Goal: Task Accomplishment & Management: Use online tool/utility

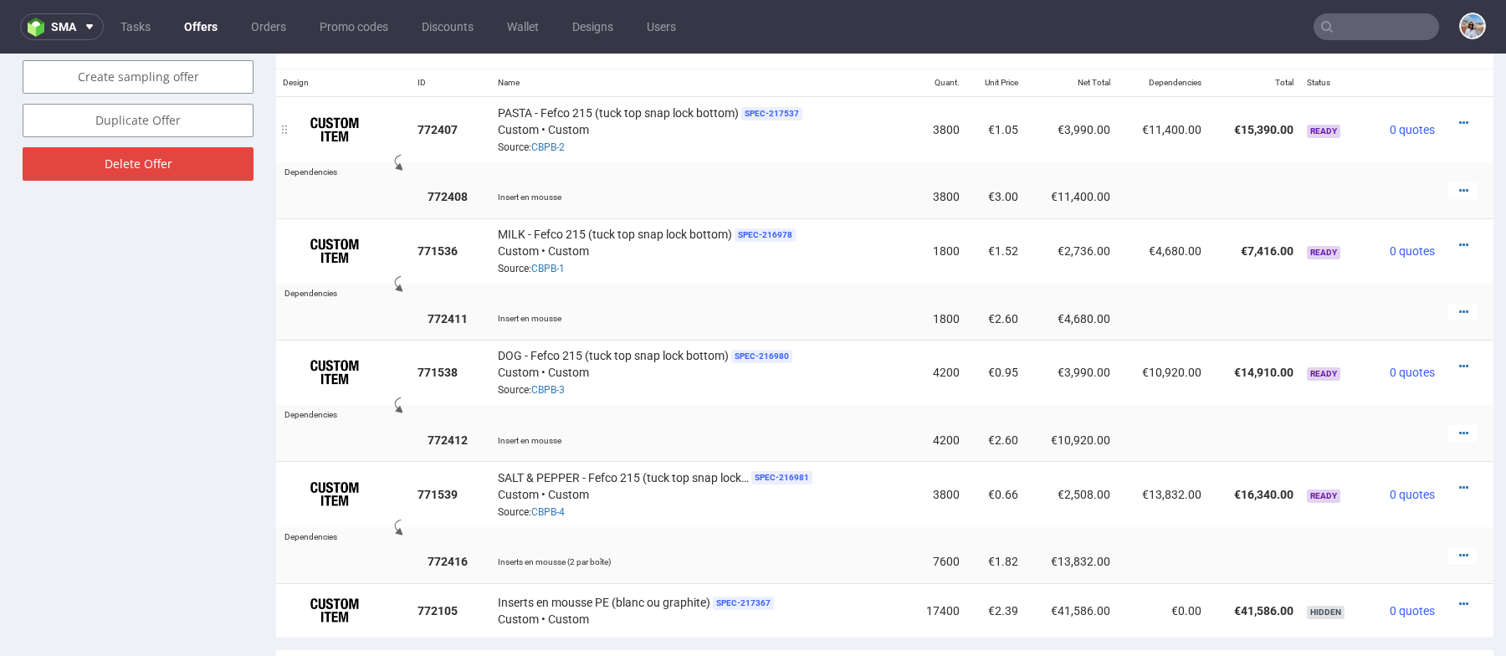
scroll to position [989, 0]
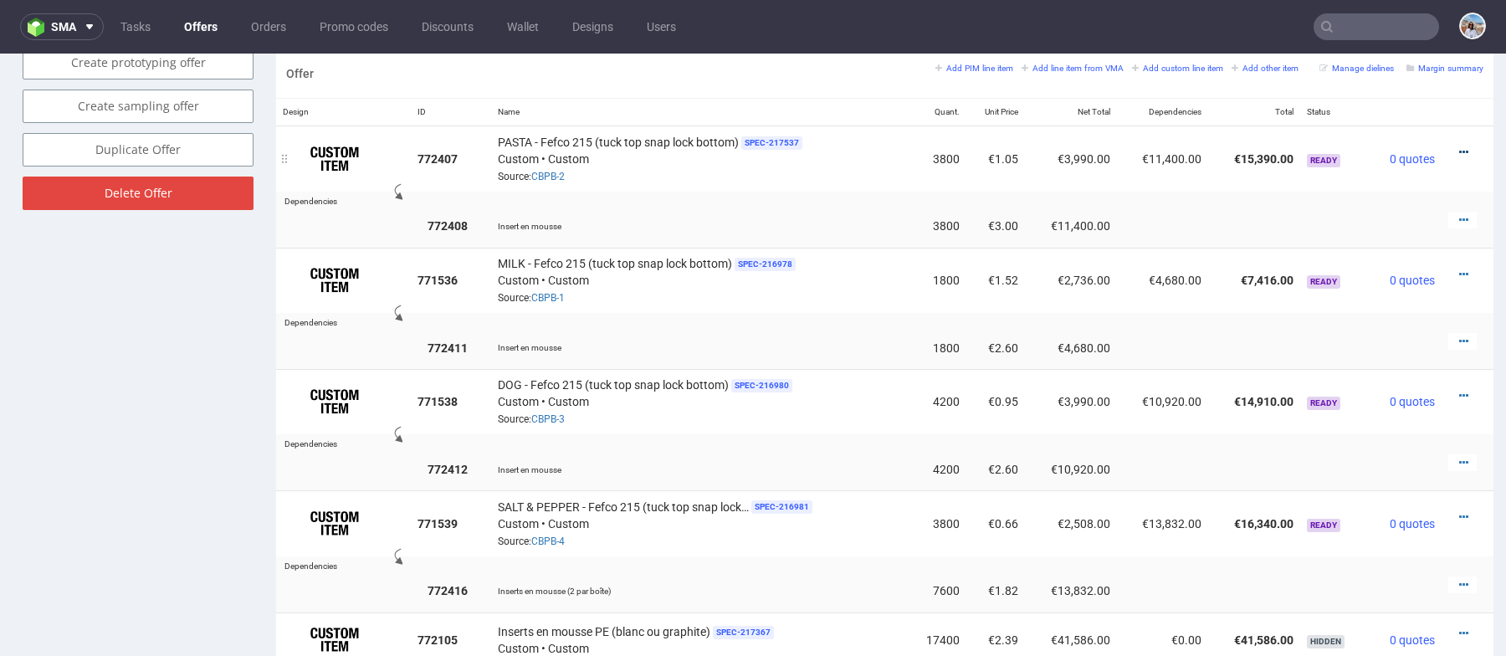
click at [1459, 146] on icon at bounding box center [1463, 152] width 9 height 12
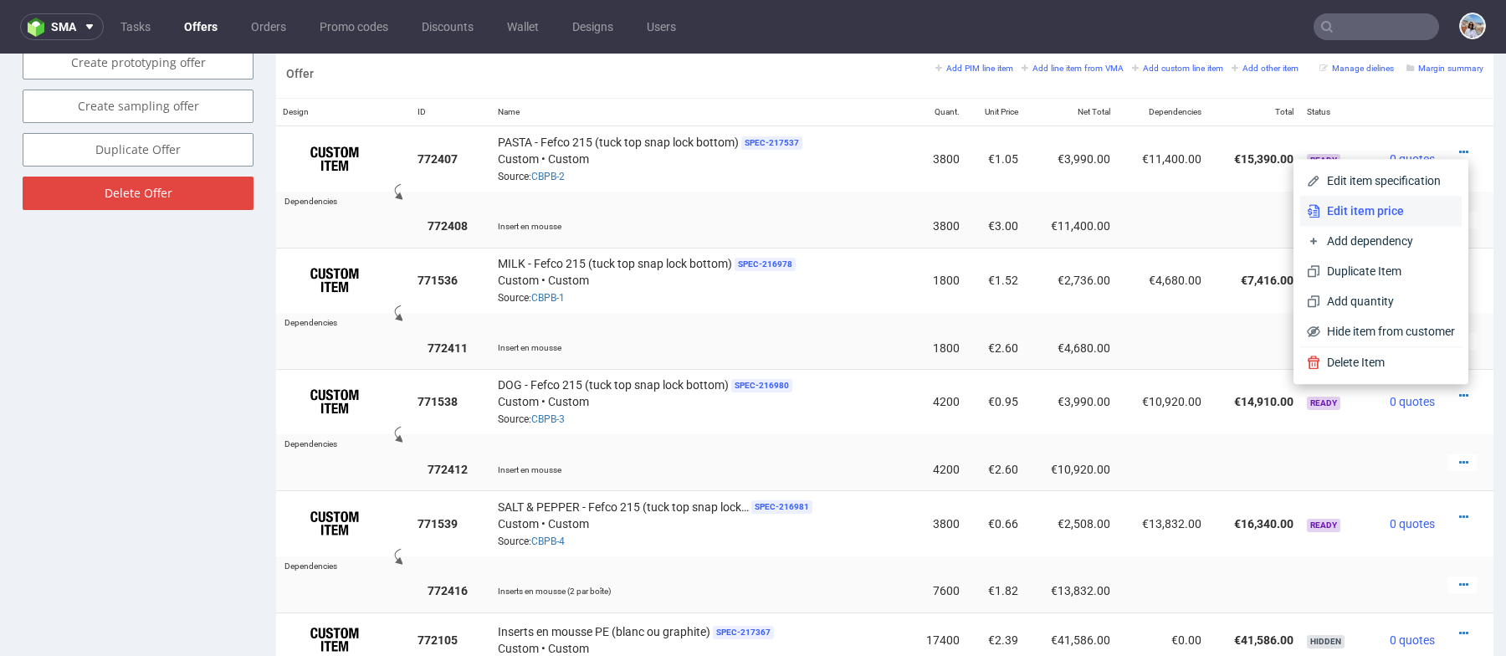
click at [1384, 214] on span "Edit item price" at bounding box center [1387, 210] width 135 height 17
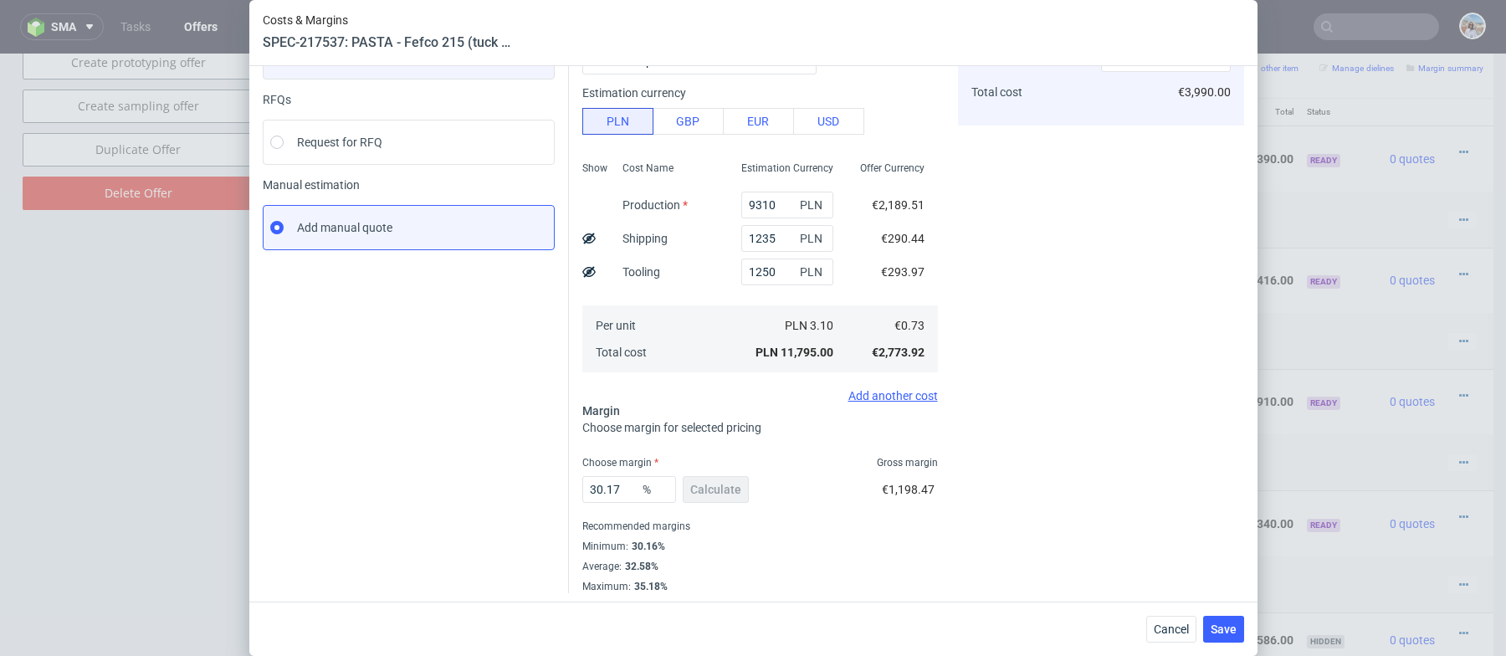
scroll to position [156, 0]
click at [1175, 626] on span "Cancel" at bounding box center [1170, 629] width 35 height 12
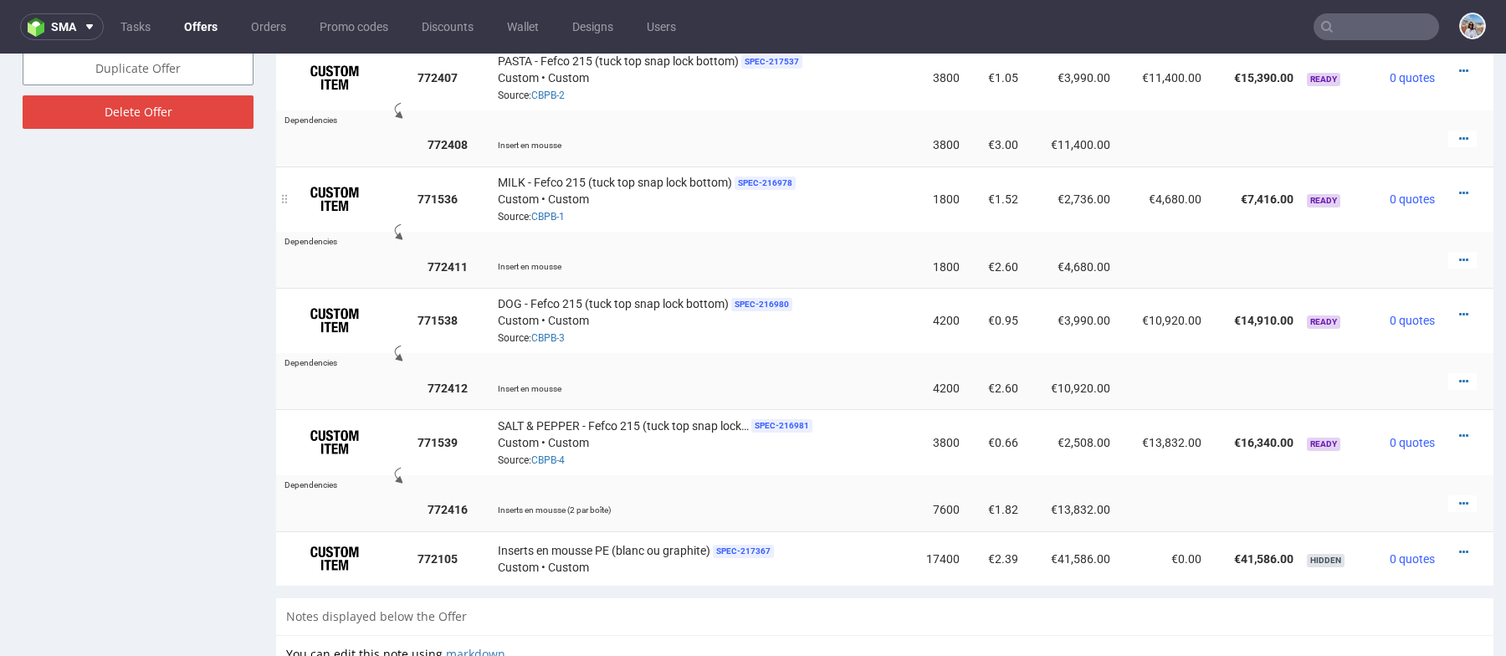
scroll to position [1017, 0]
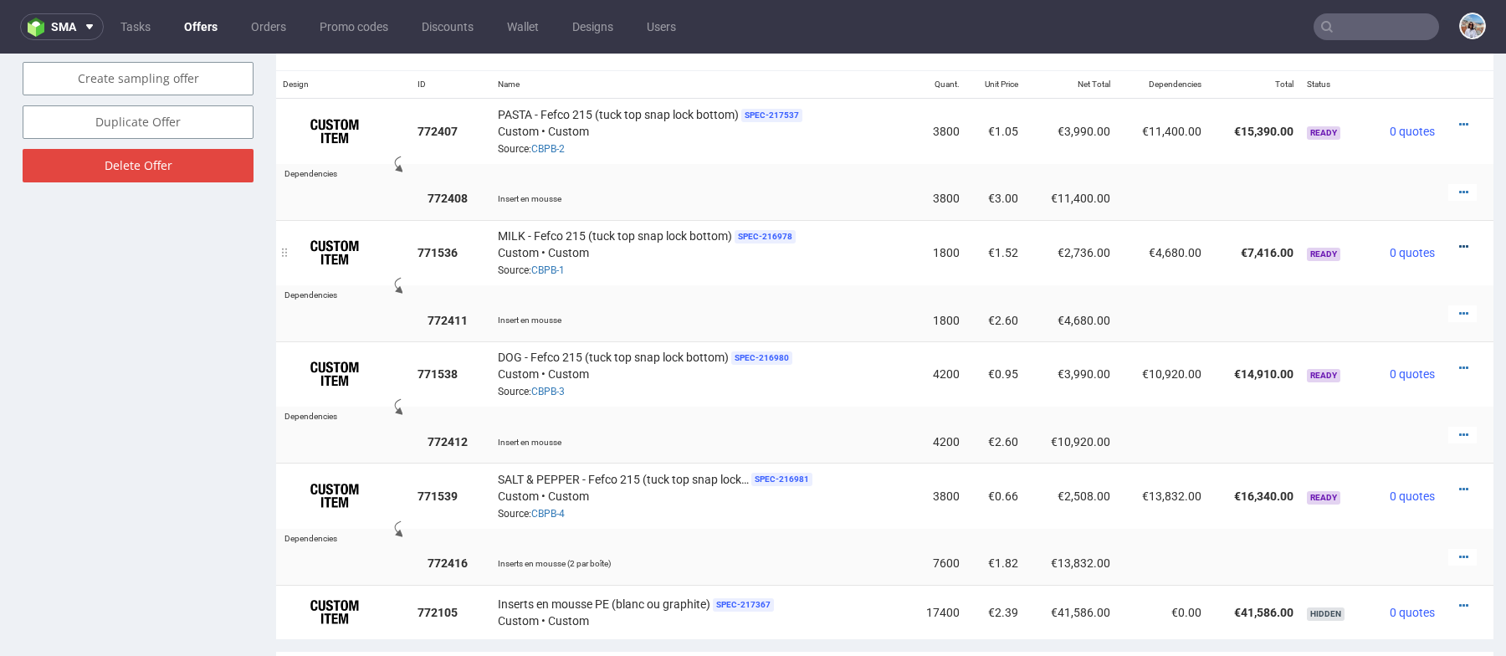
click at [1459, 241] on icon at bounding box center [1463, 247] width 9 height 12
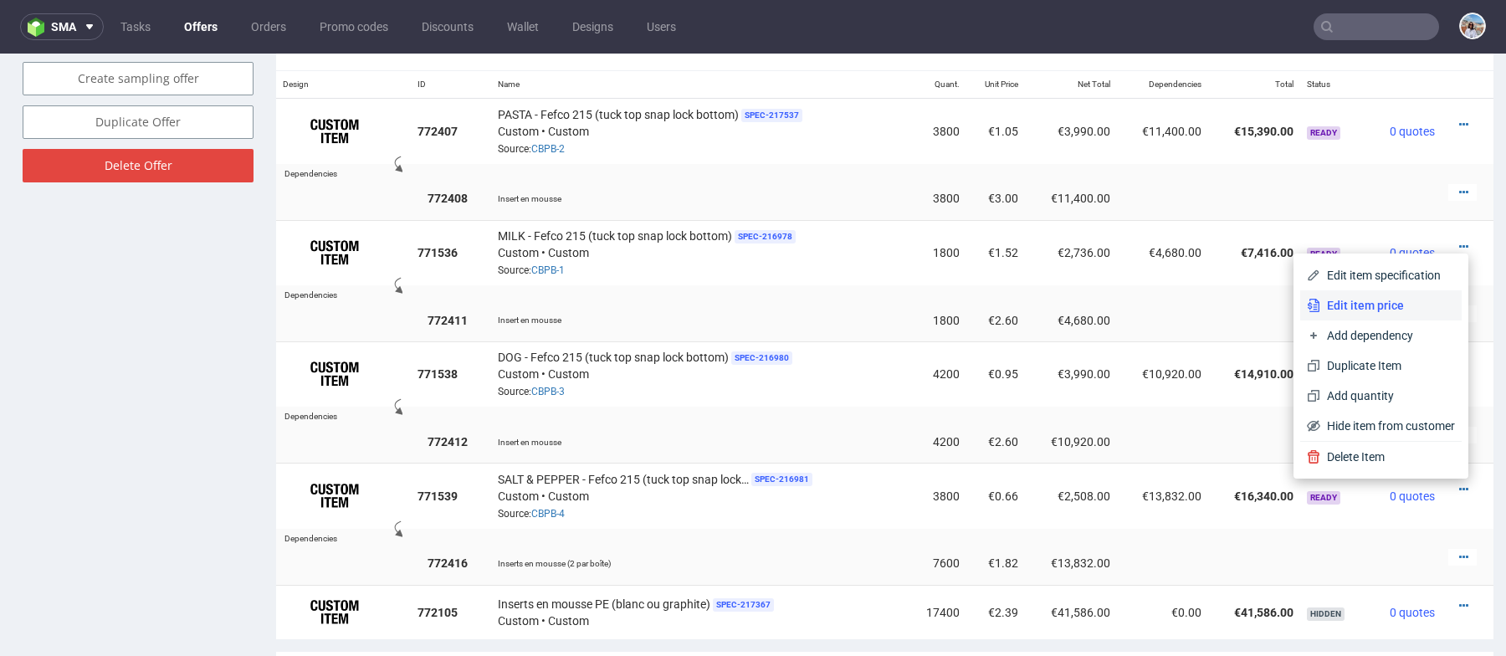
click at [1388, 294] on li "Edit item price" at bounding box center [1380, 305] width 161 height 30
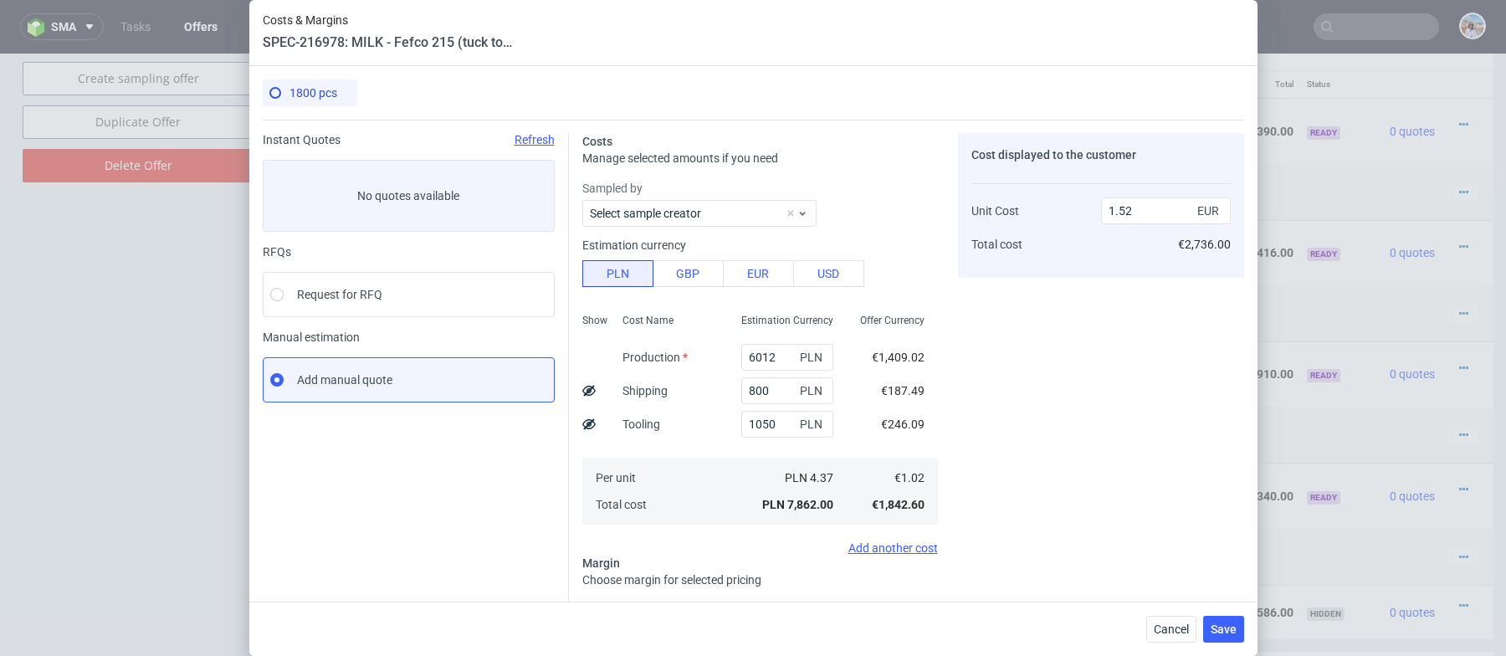
scroll to position [156, 0]
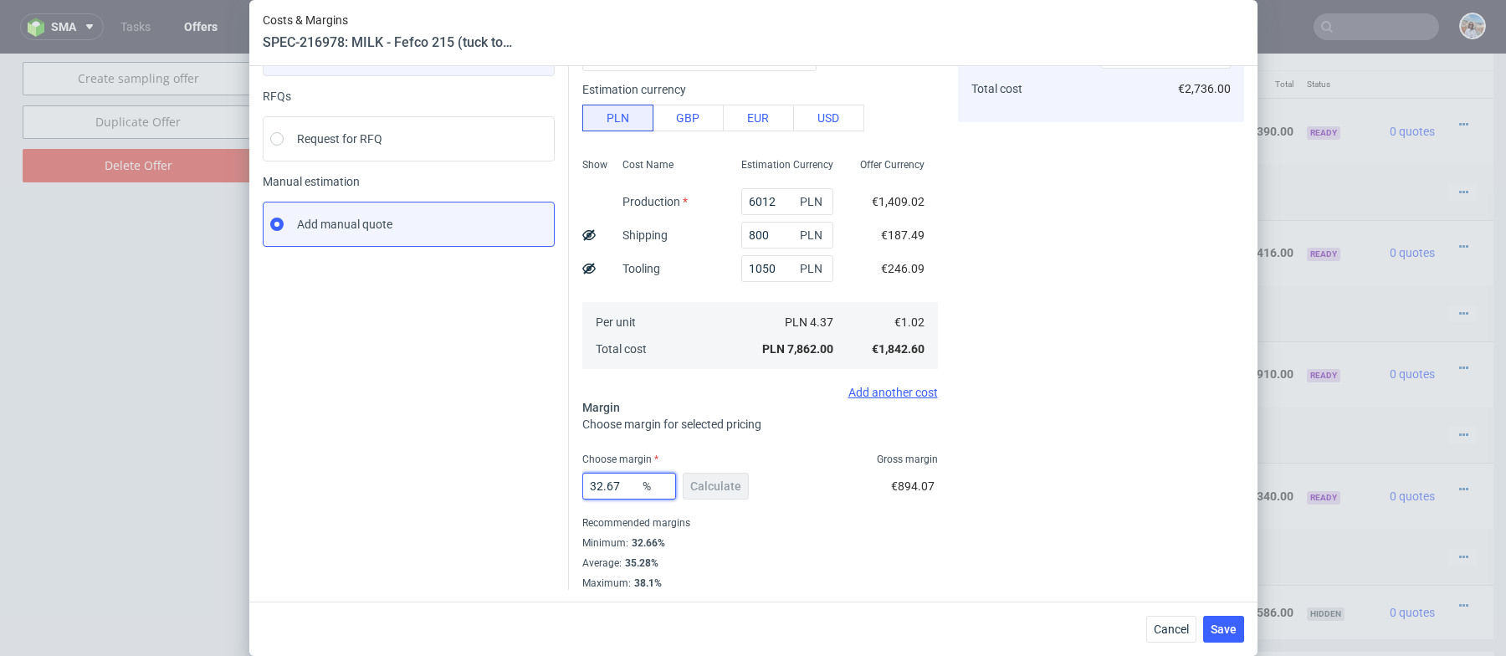
click at [609, 488] on input "32.67" at bounding box center [629, 486] width 94 height 27
type input "25"
type input "1.36"
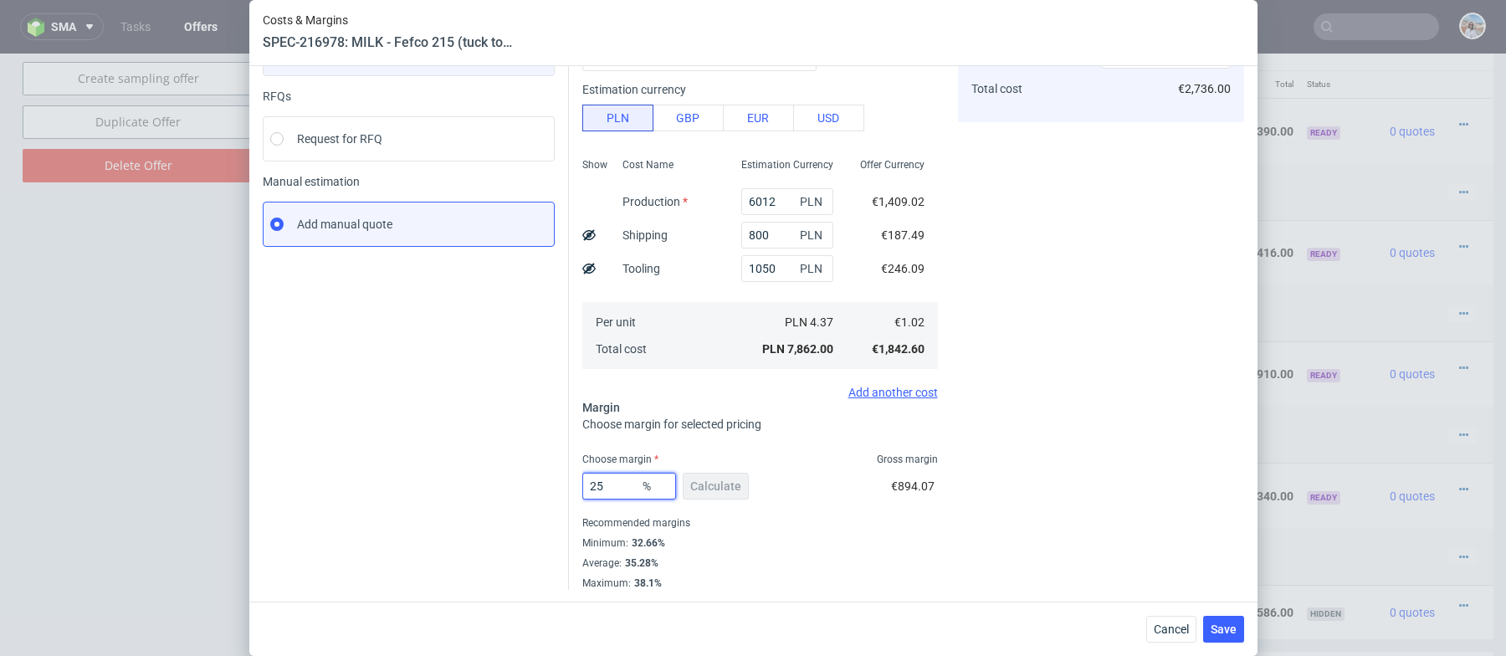
type input "25"
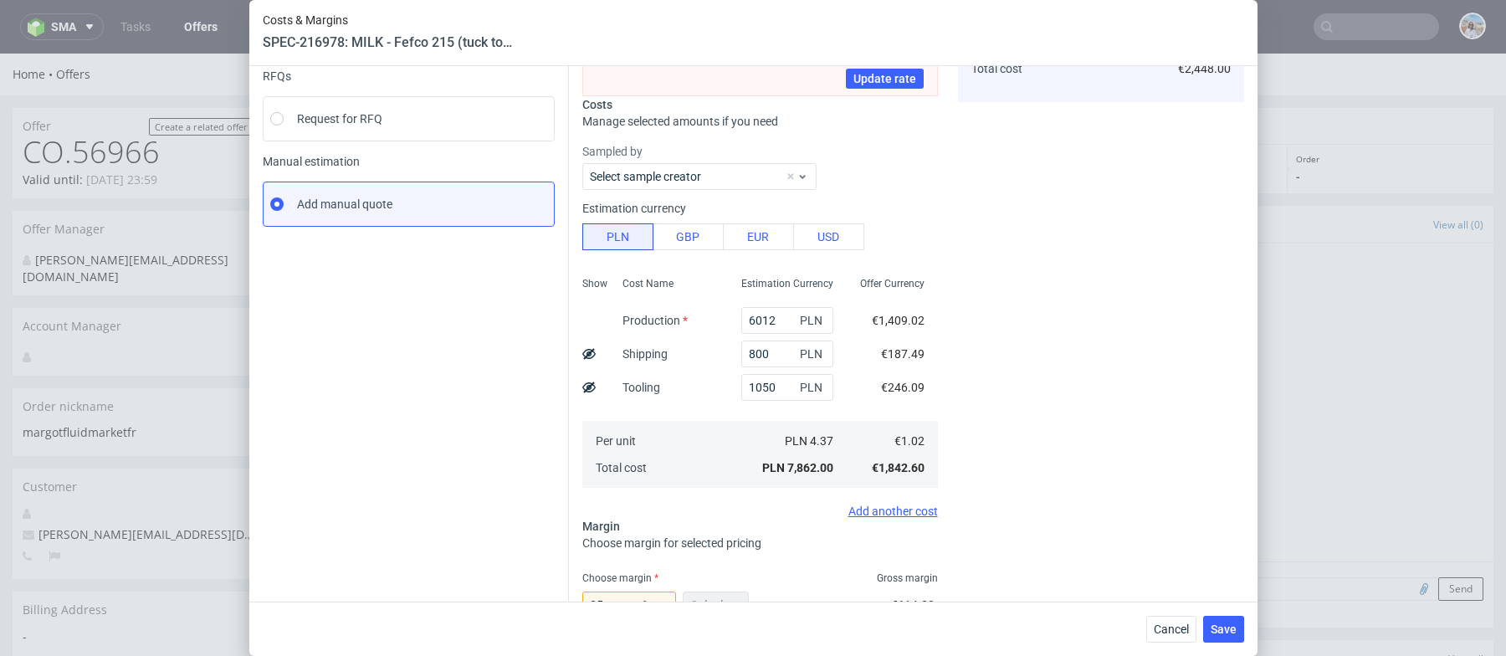
scroll to position [93, 0]
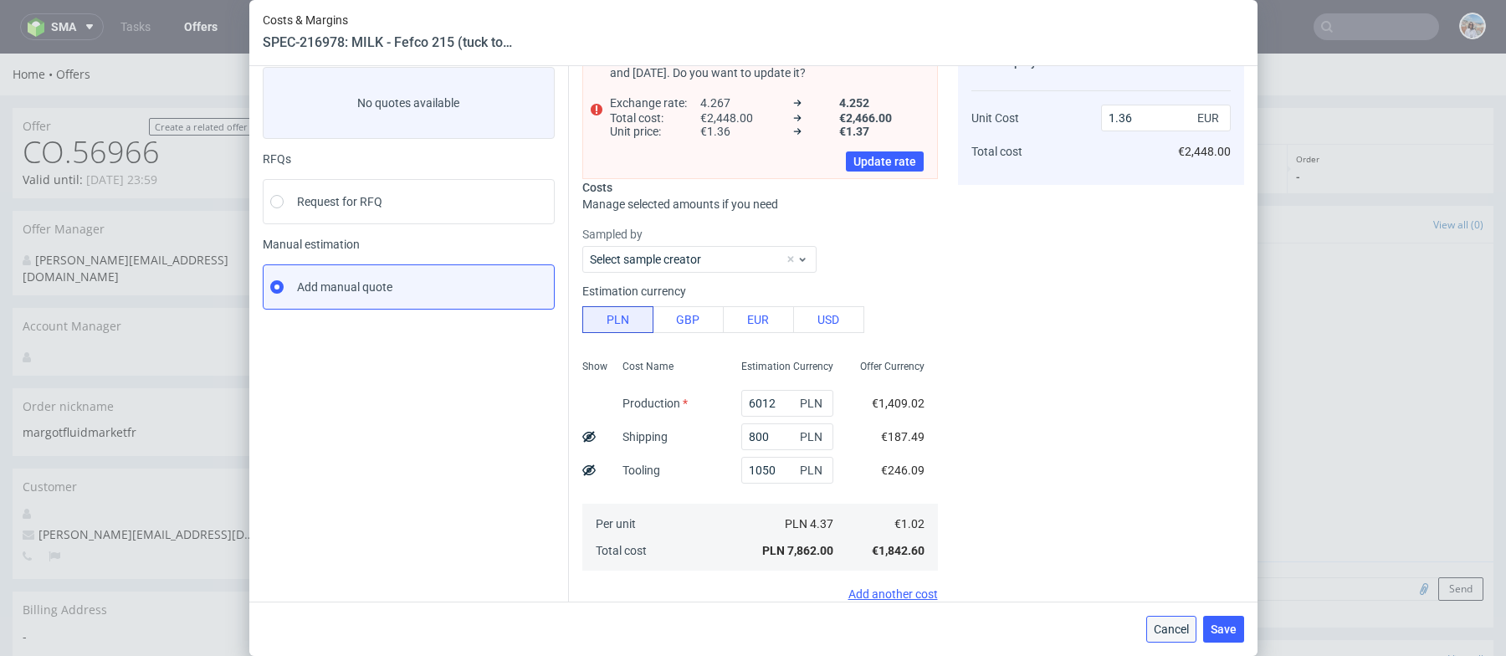
click at [1178, 616] on button "Cancel" at bounding box center [1171, 629] width 50 height 27
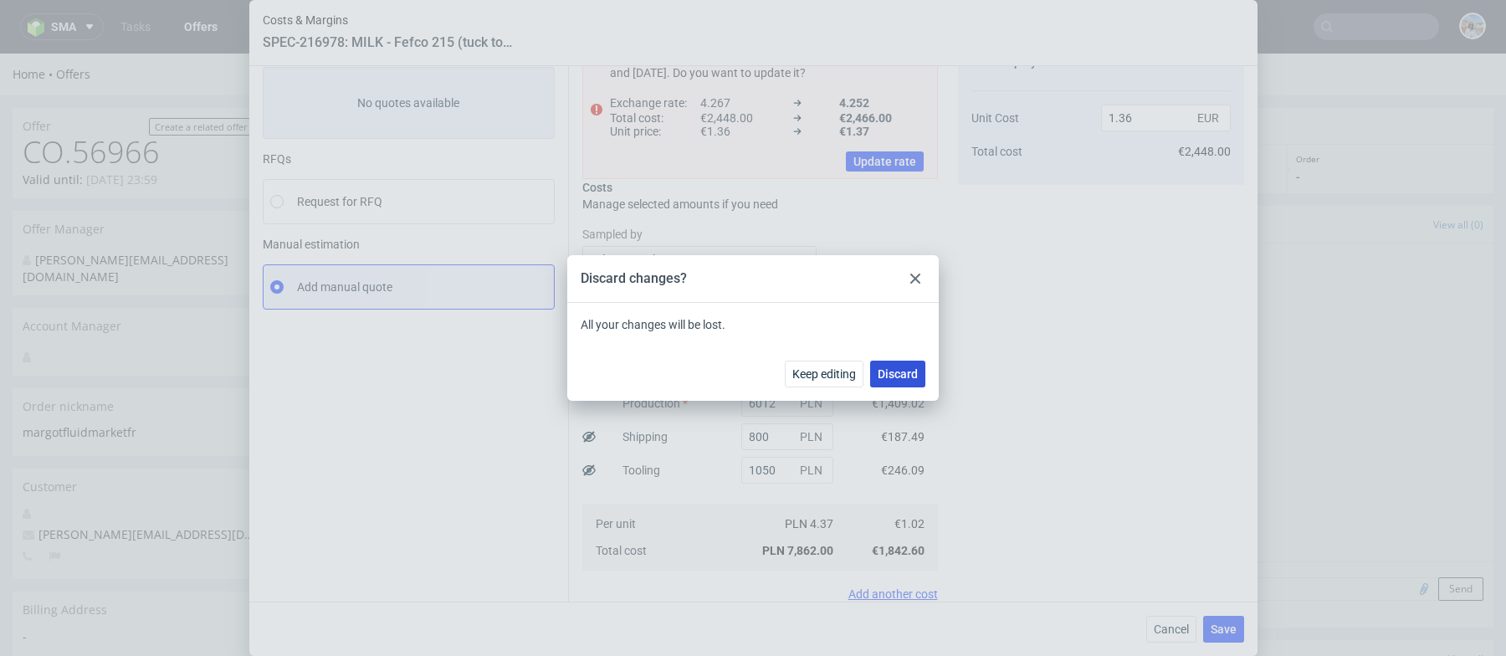
click at [897, 375] on span "Discard" at bounding box center [897, 374] width 40 height 12
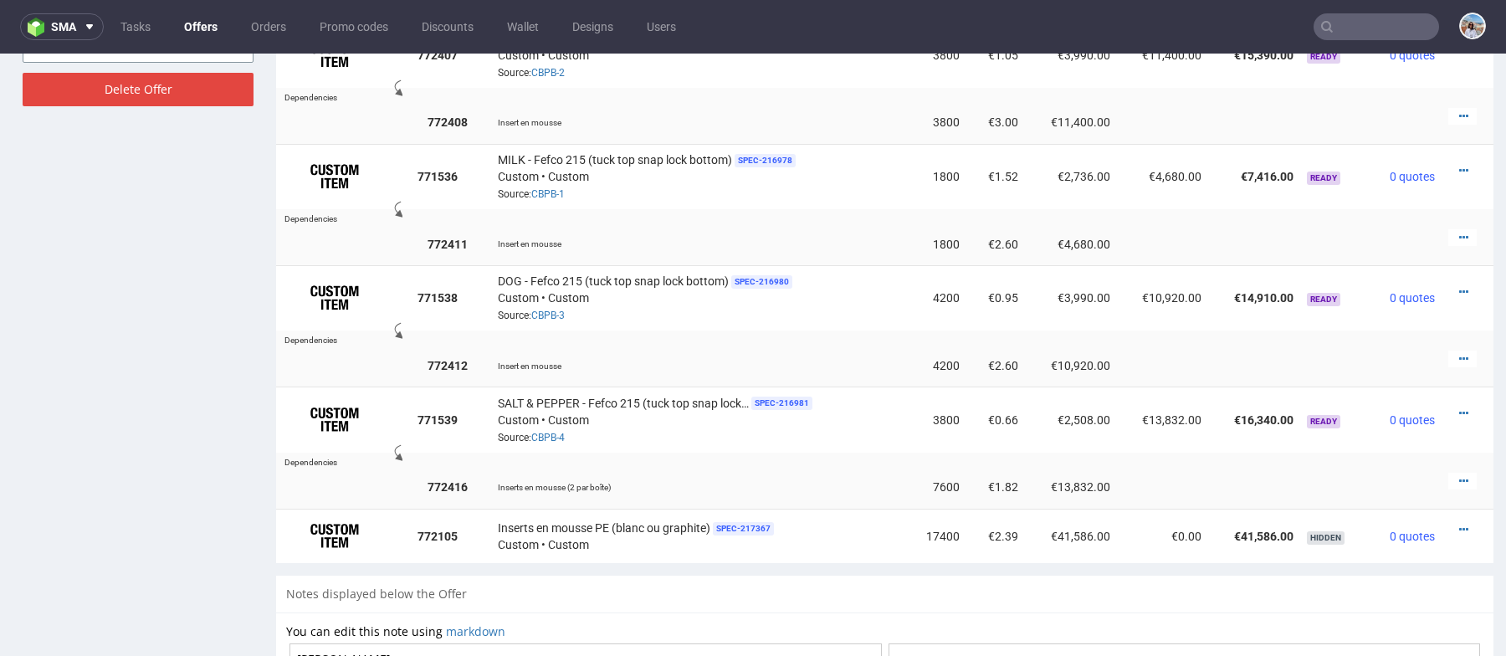
scroll to position [1125, 0]
